Goal: Book appointment/travel/reservation

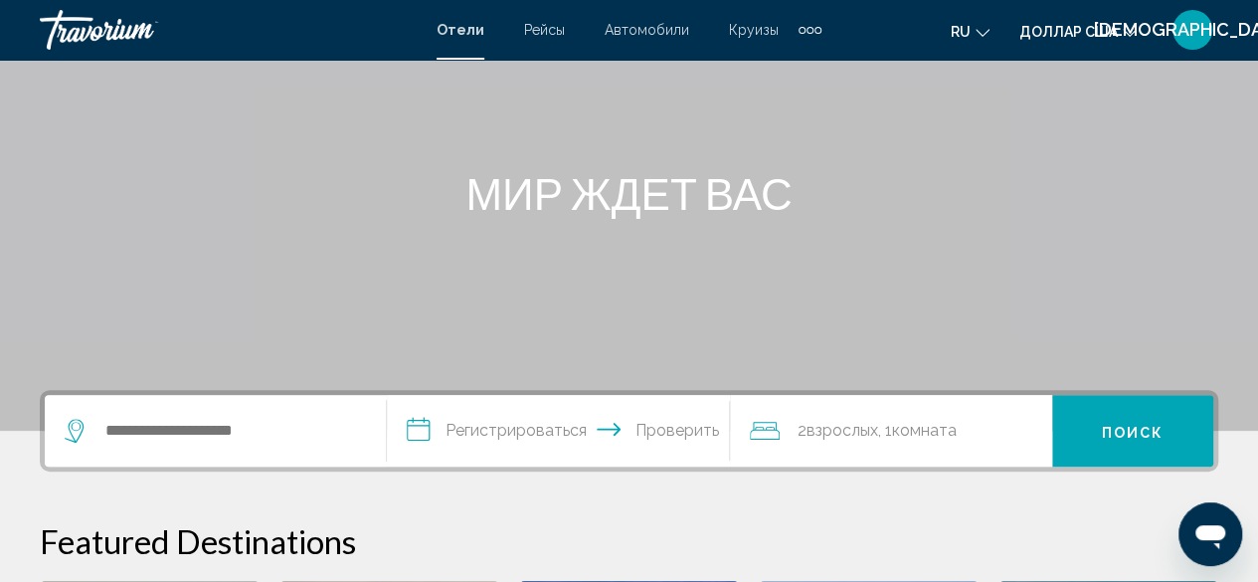
scroll to position [167, 0]
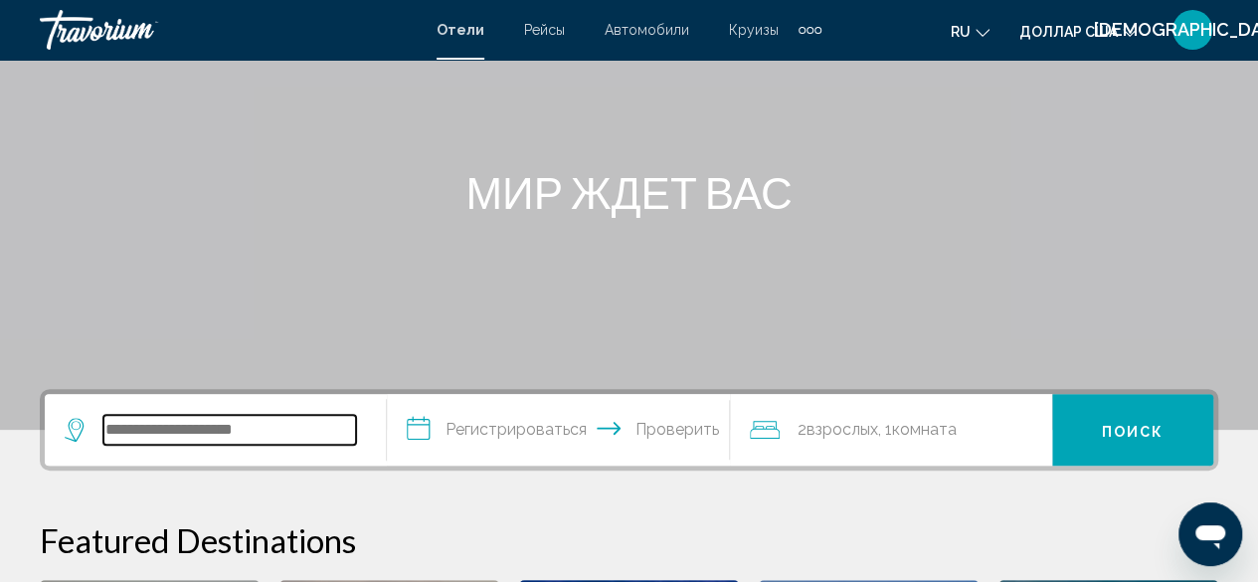
click at [227, 427] on input "Виджет поиска" at bounding box center [229, 430] width 253 height 30
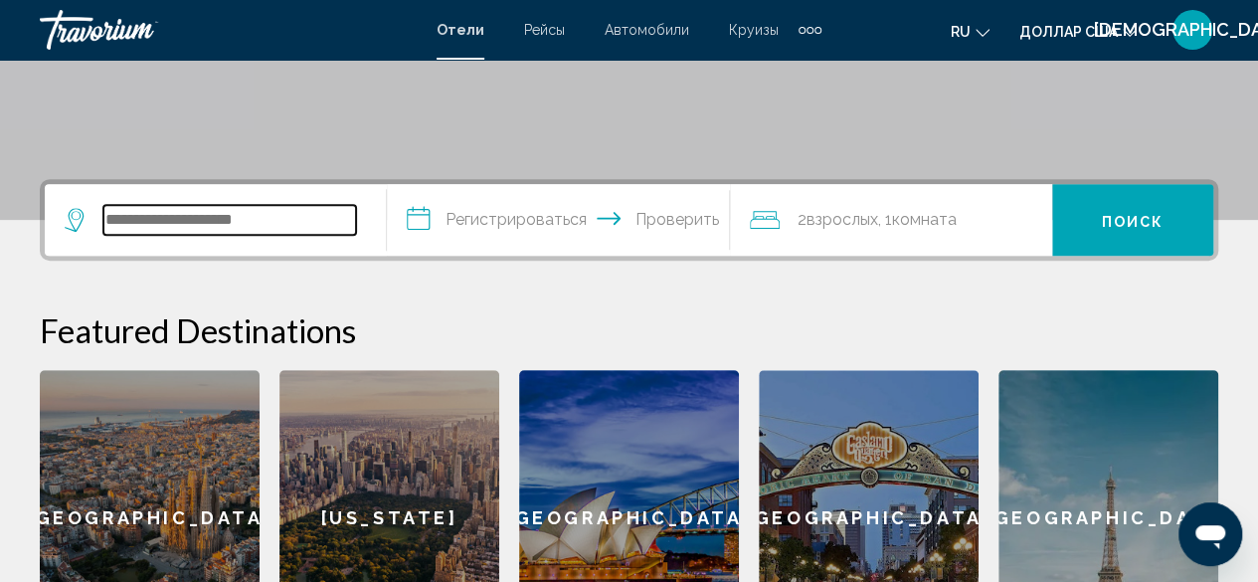
scroll to position [491, 0]
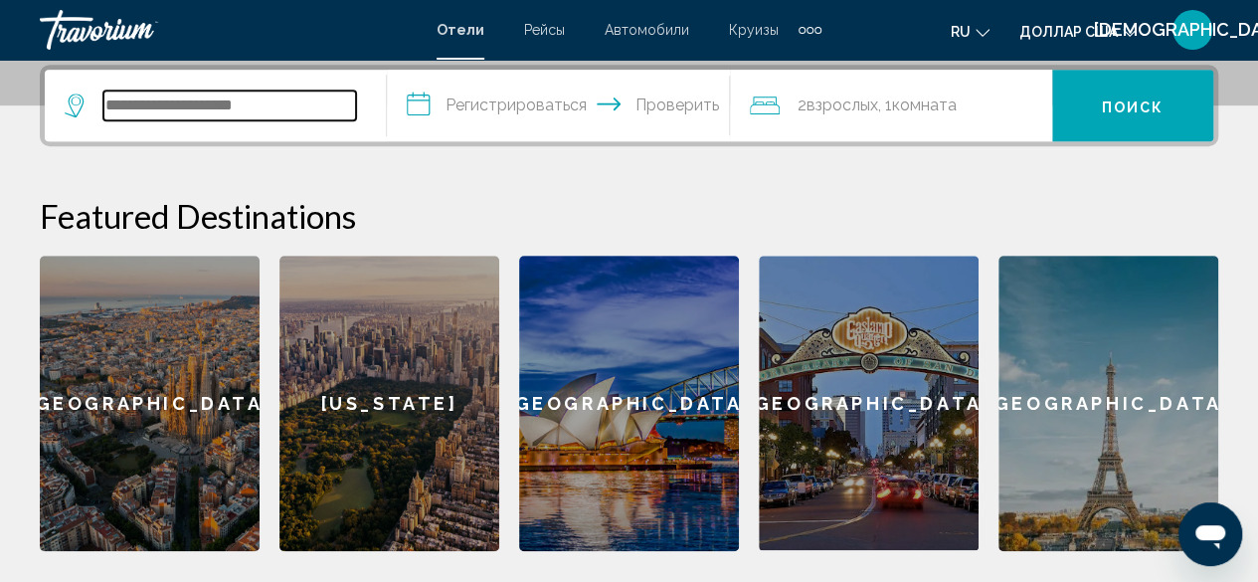
click at [167, 102] on input "Виджет поиска" at bounding box center [229, 106] width 253 height 30
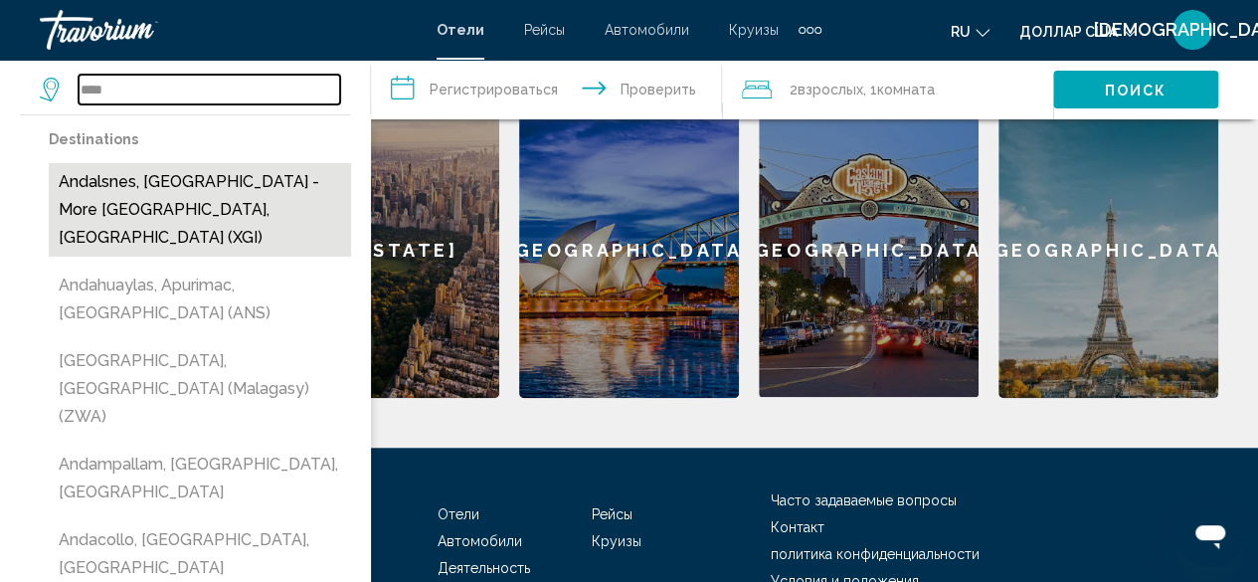
scroll to position [646, 0]
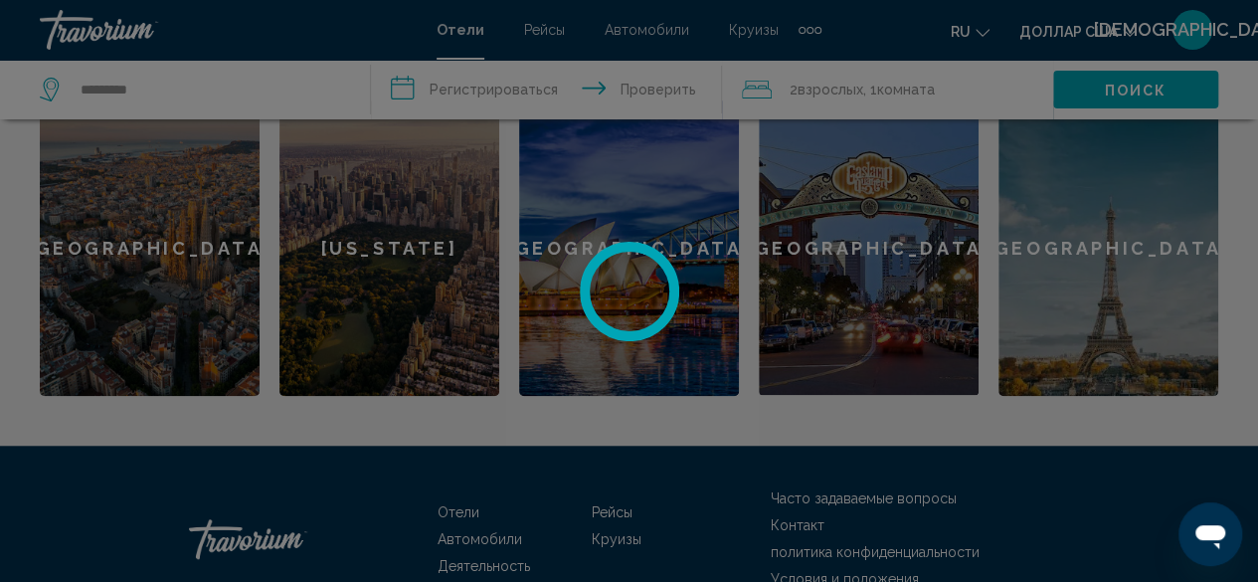
click at [135, 95] on div at bounding box center [629, 291] width 1258 height 582
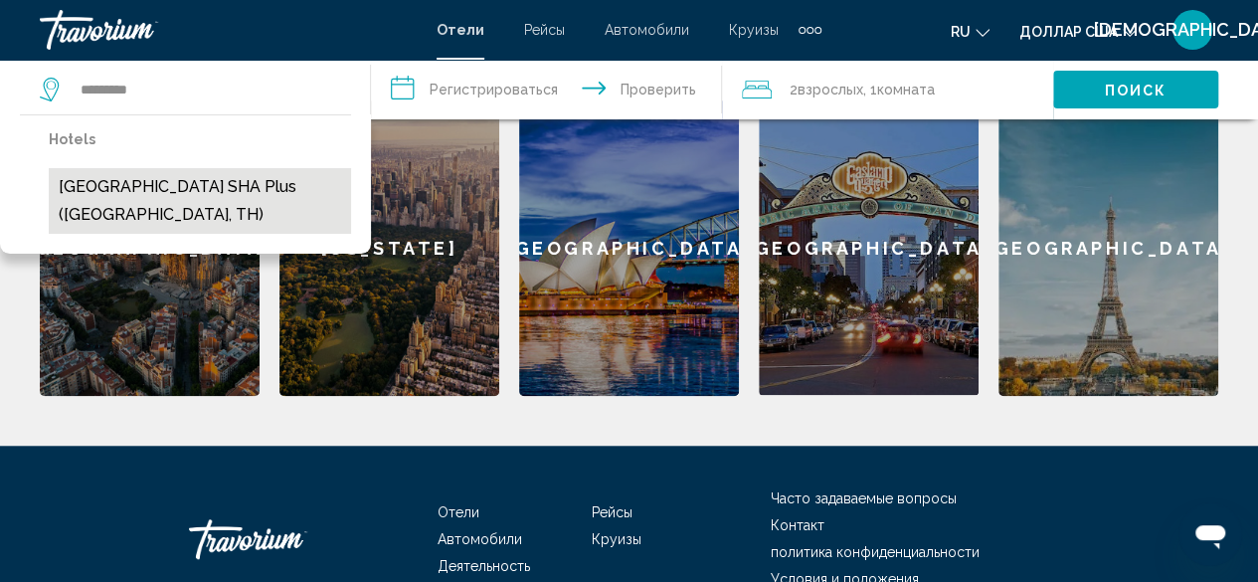
click at [171, 190] on button "[GEOGRAPHIC_DATA] SHA Plus ([GEOGRAPHIC_DATA], TH)" at bounding box center [200, 201] width 302 height 66
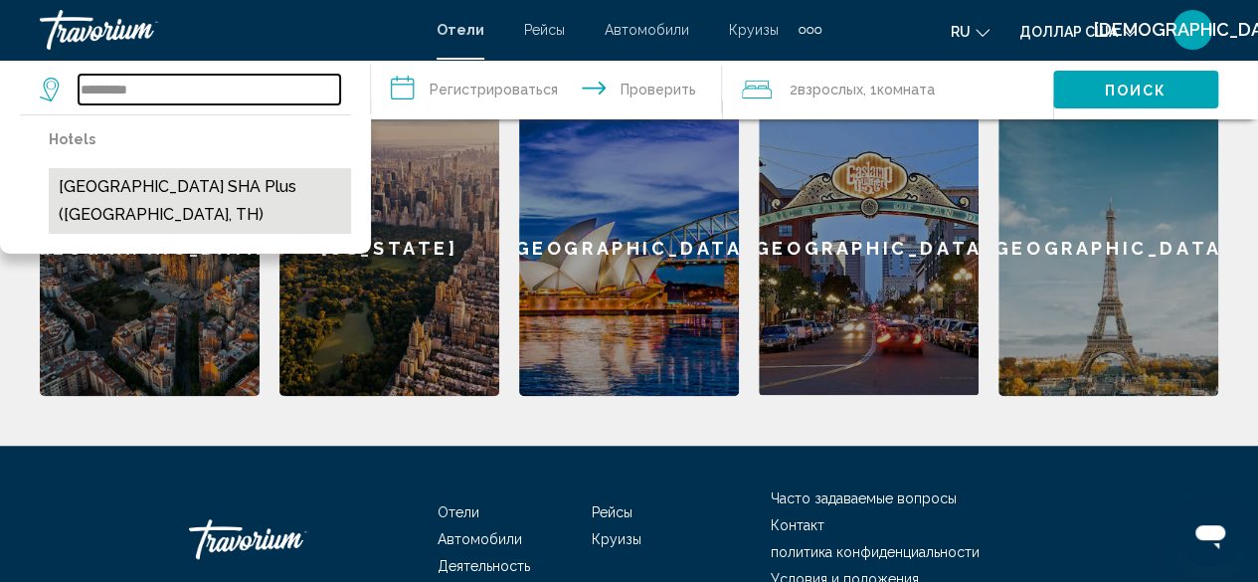
type input "**********"
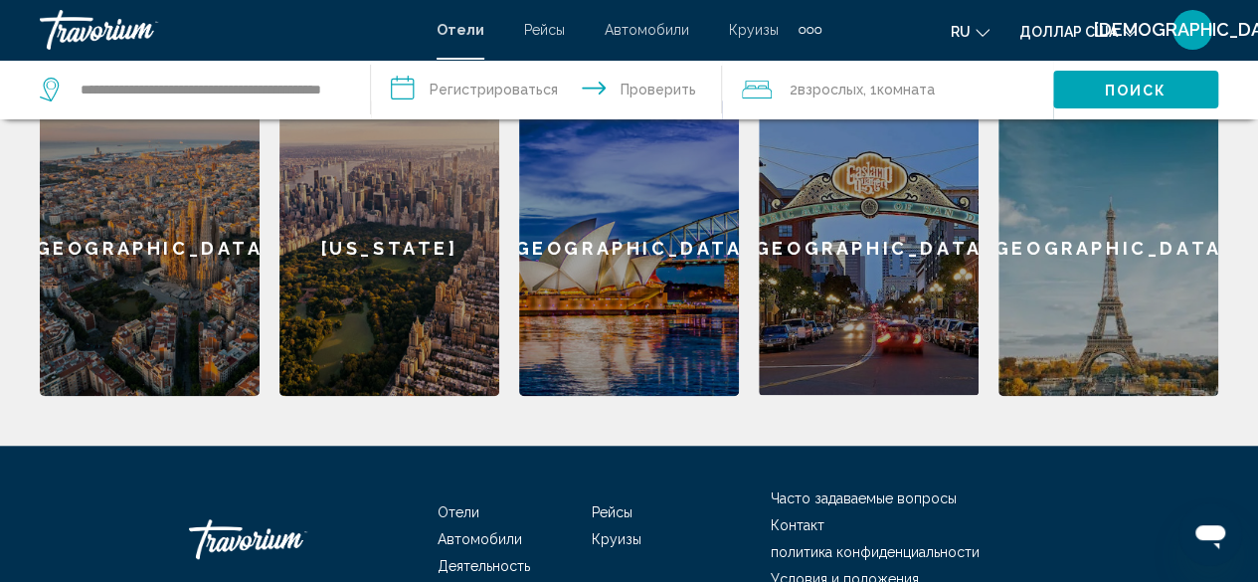
click at [485, 90] on input "**********" at bounding box center [550, 93] width 359 height 66
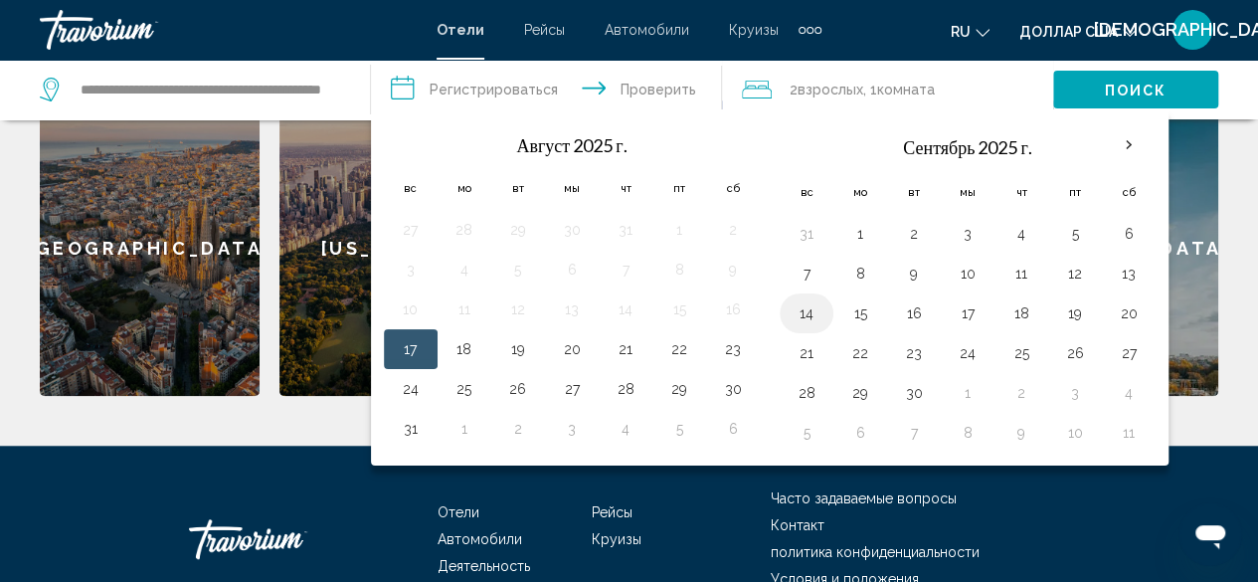
click at [808, 309] on button "14" at bounding box center [807, 313] width 32 height 28
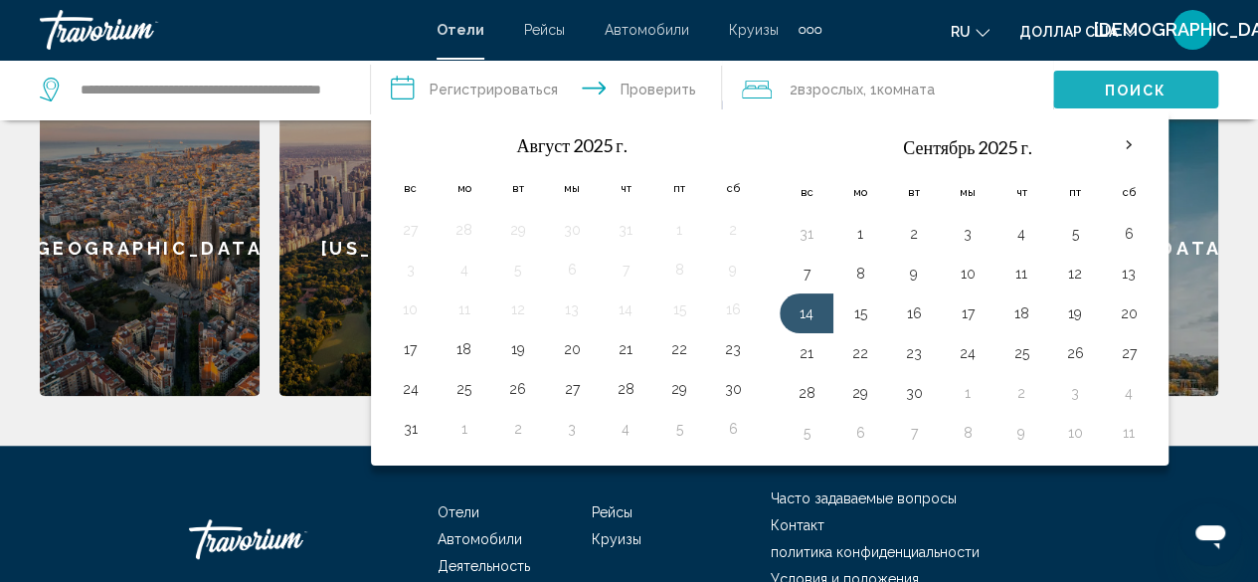
click at [1132, 96] on font "Поиск" at bounding box center [1136, 91] width 63 height 16
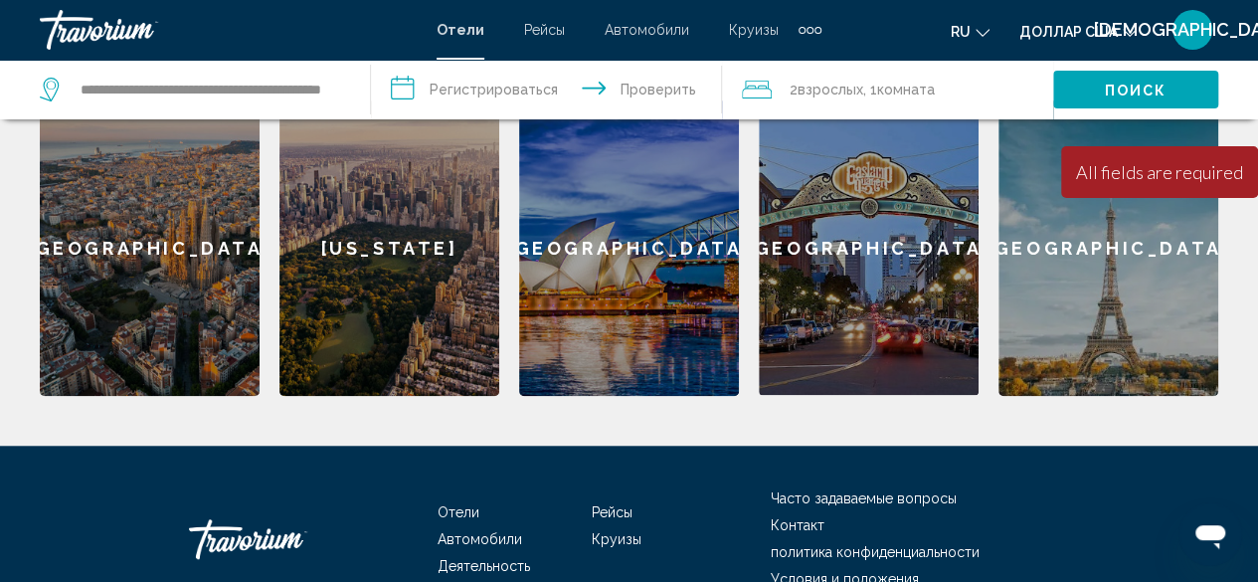
scroll to position [412, 0]
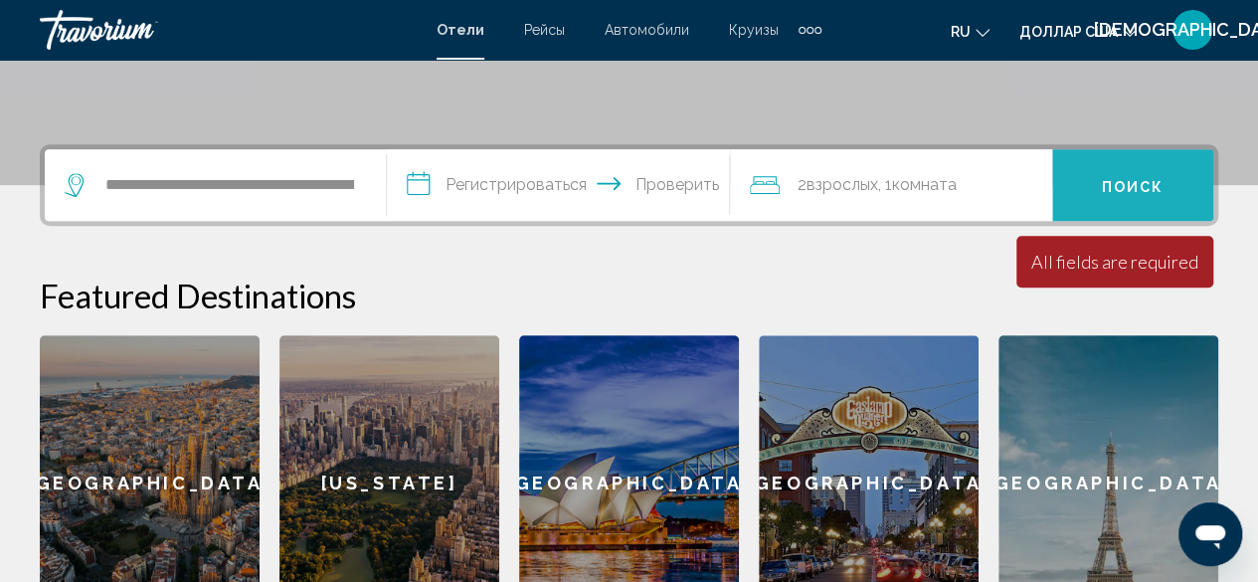
click at [1159, 178] on font "Поиск" at bounding box center [1133, 186] width 63 height 16
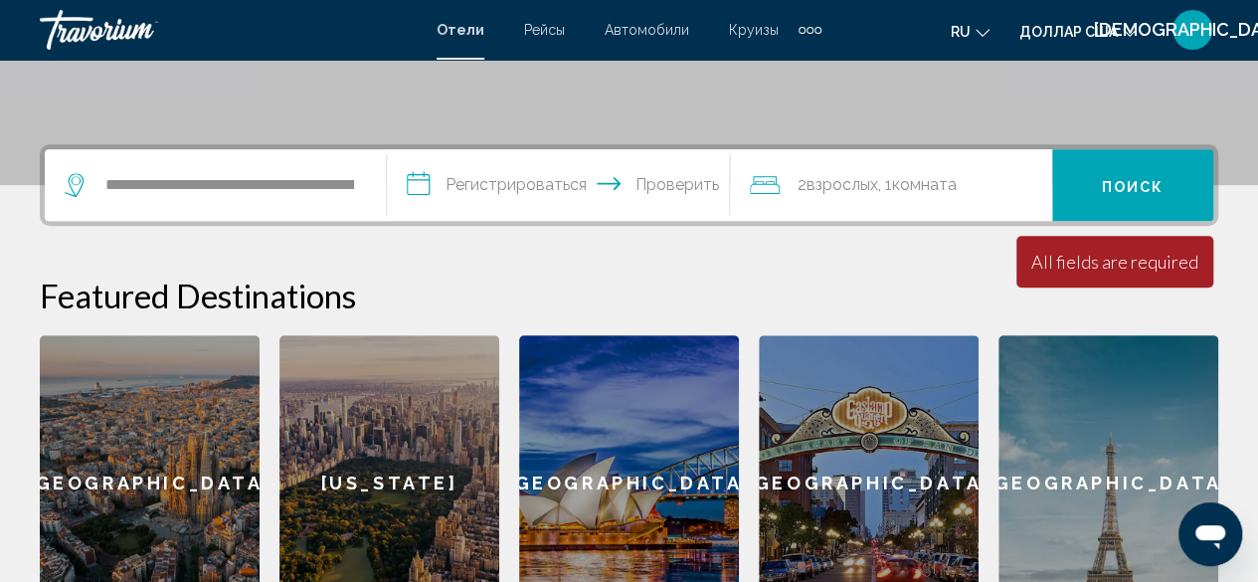
click at [774, 176] on icon "Путешественники: 2 взрослых, 0 детей" at bounding box center [765, 185] width 30 height 18
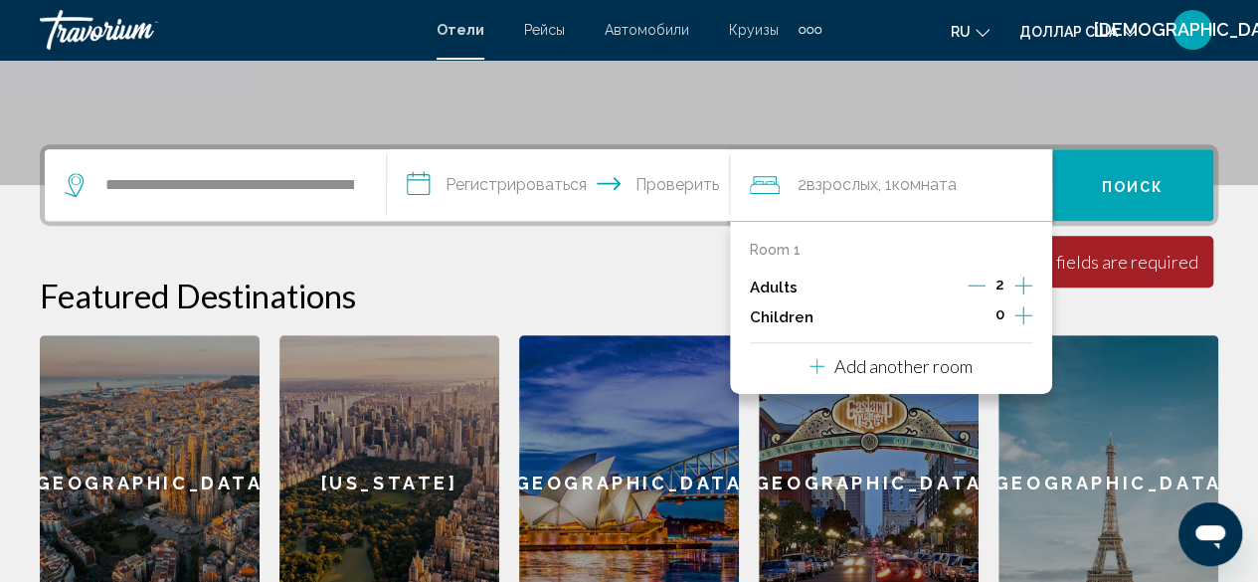
scroll to position [491, 0]
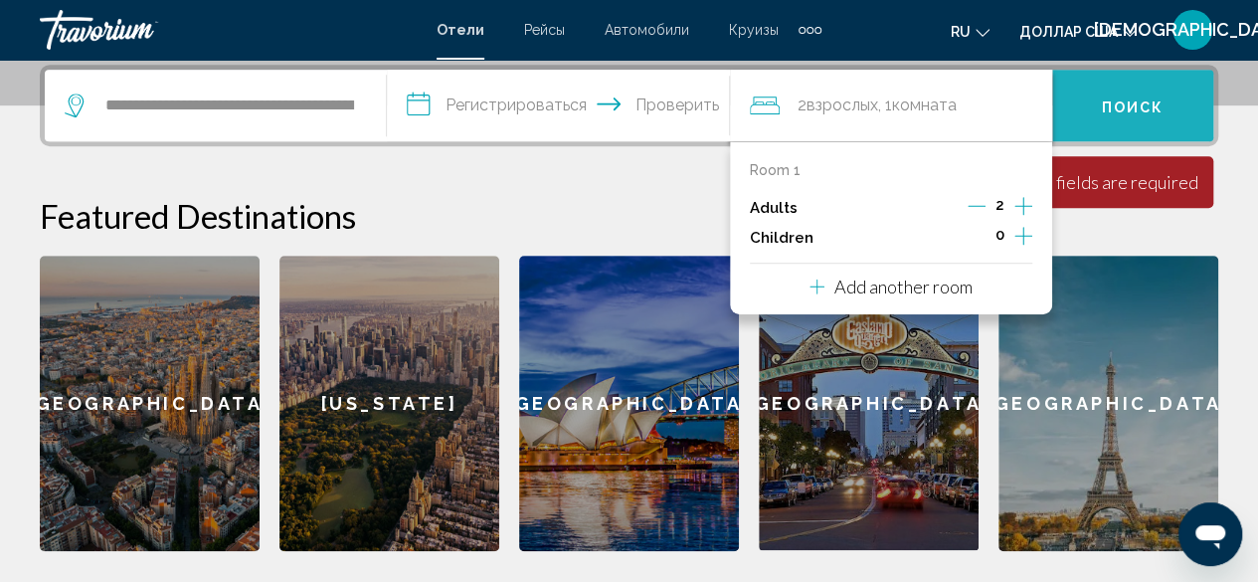
click at [1131, 82] on button "Поиск" at bounding box center [1132, 106] width 161 height 72
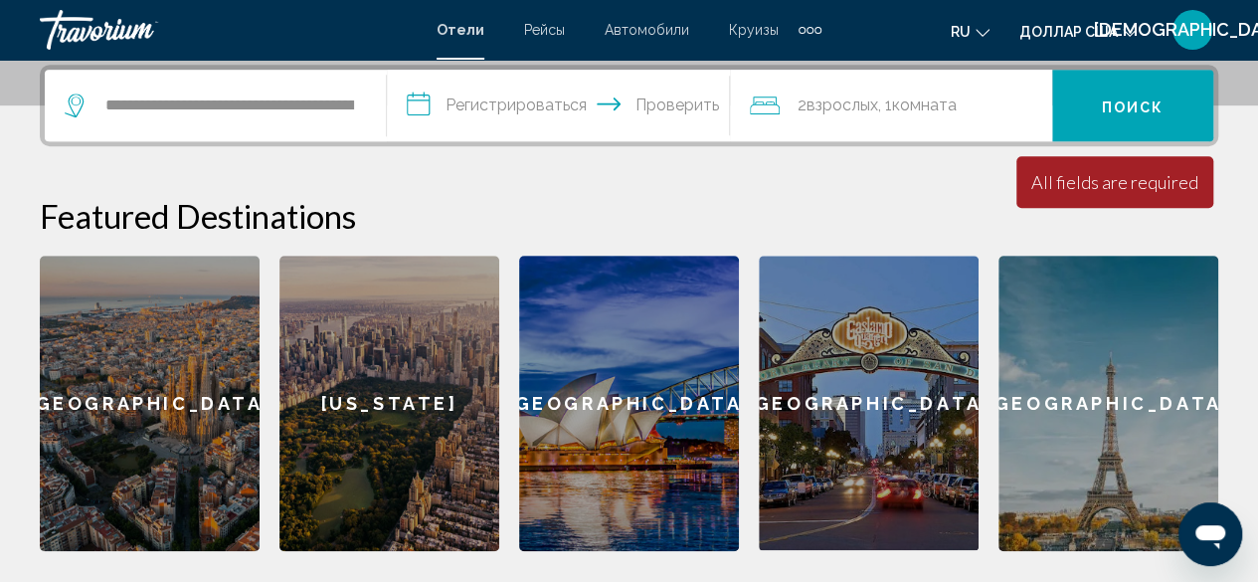
click at [428, 109] on input "**********" at bounding box center [562, 109] width 350 height 78
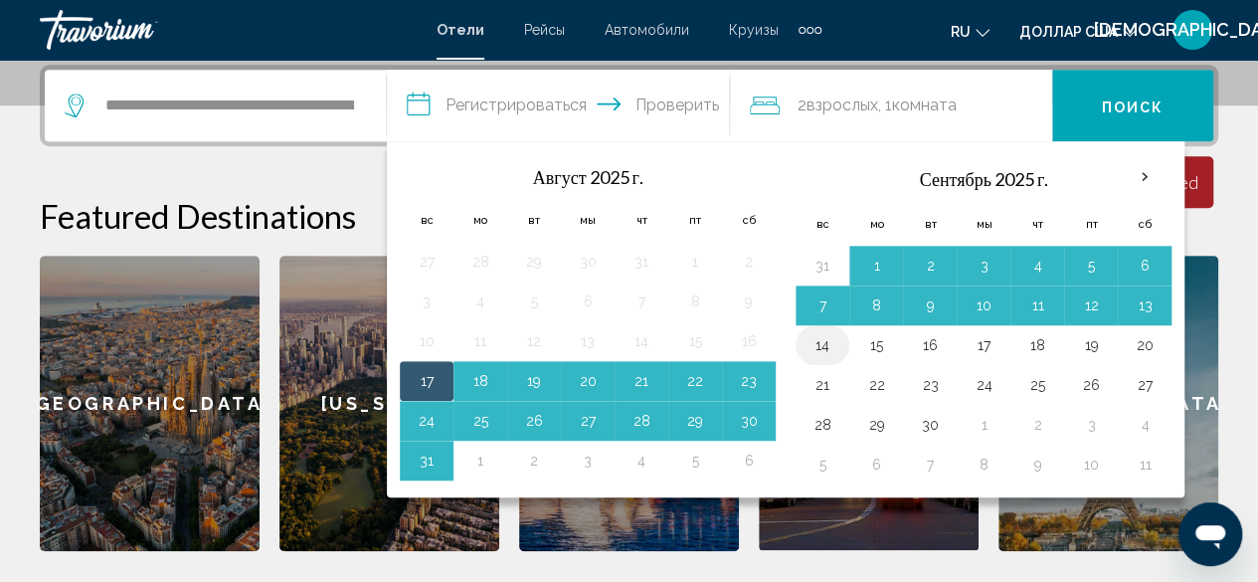
click at [819, 342] on button "14" at bounding box center [823, 345] width 32 height 28
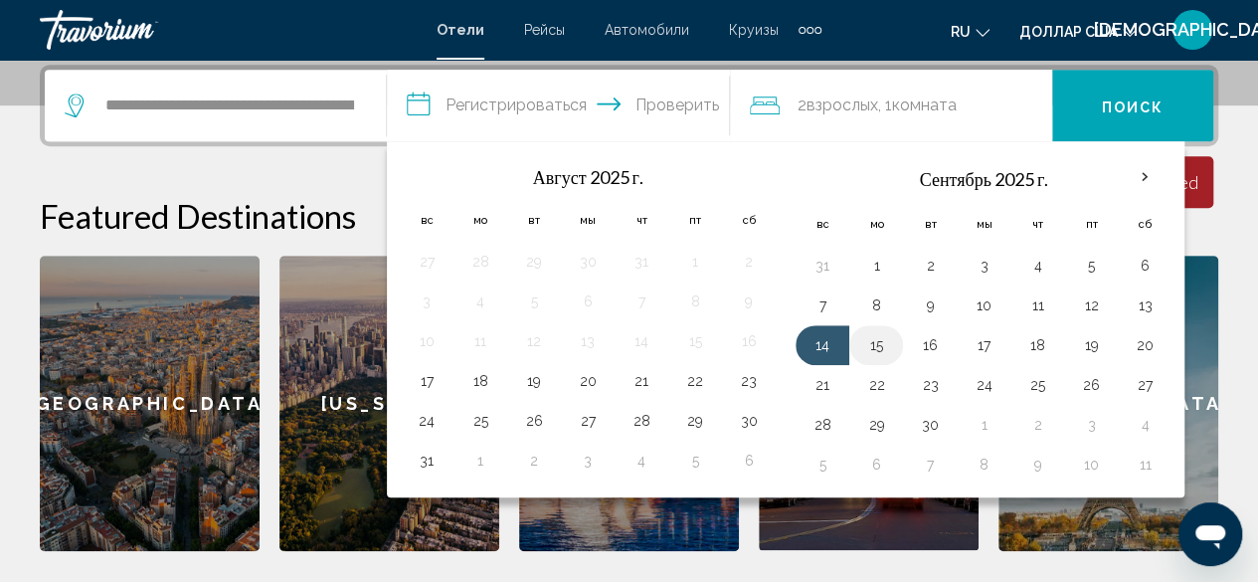
click at [874, 348] on button "15" at bounding box center [876, 345] width 32 height 28
type input "**********"
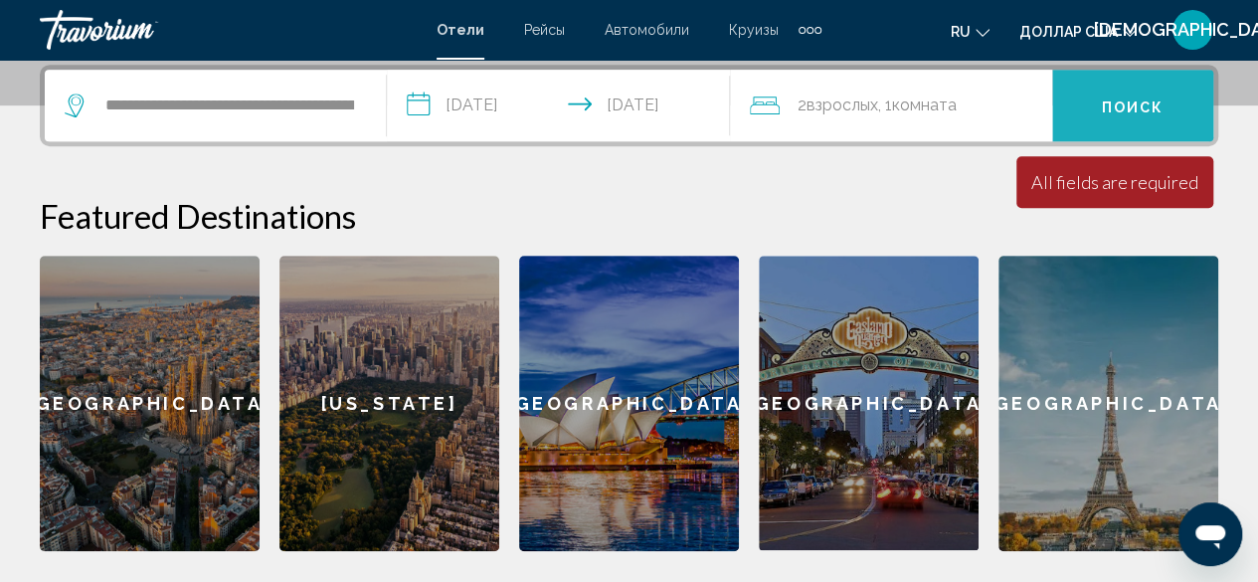
click at [1145, 93] on button "Поиск" at bounding box center [1132, 106] width 161 height 72
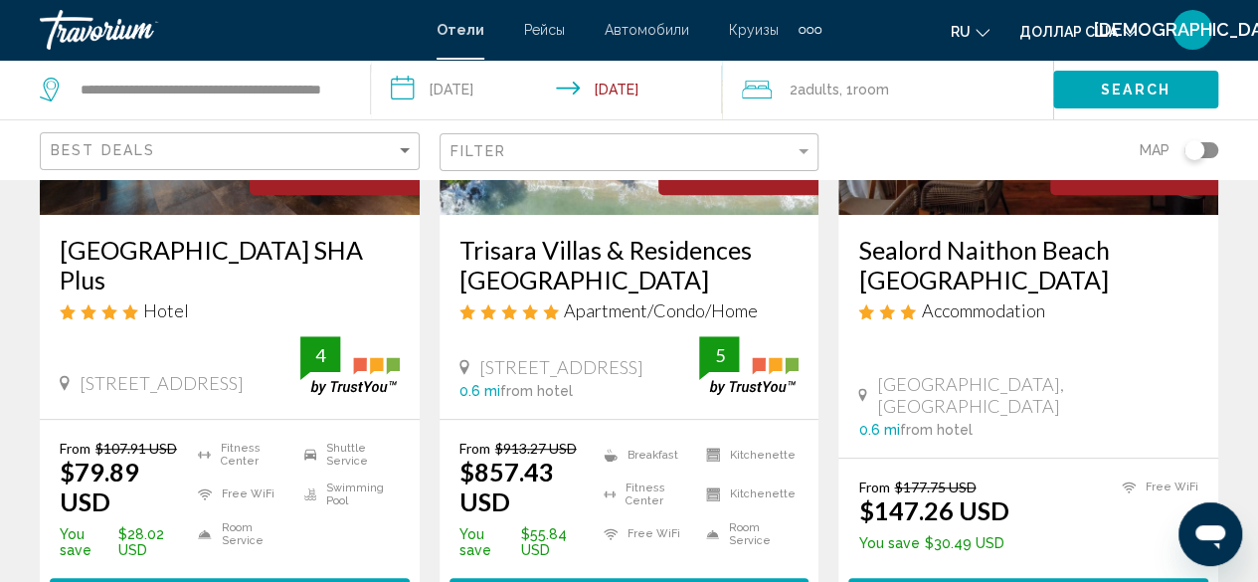
scroll to position [365, 0]
